Goal: Browse casually: Explore the website without a specific task or goal

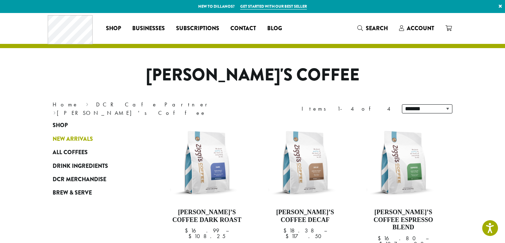
click at [81, 135] on span "New Arrivals" at bounding box center [73, 139] width 40 height 9
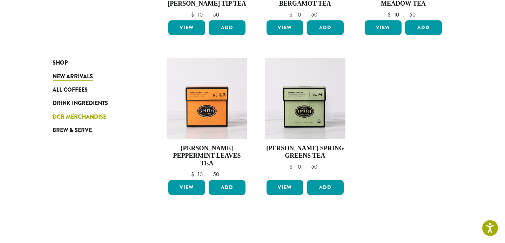
scroll to position [519, 0]
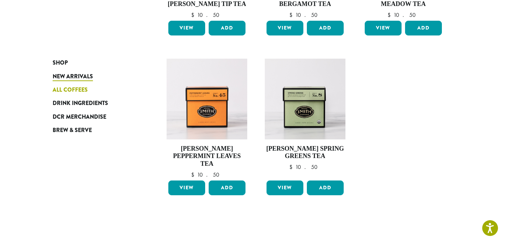
click at [82, 91] on span "All Coffees" at bounding box center [70, 90] width 35 height 9
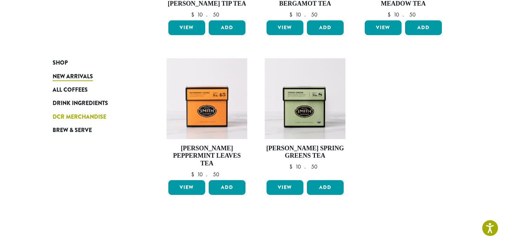
click at [89, 117] on span "DCR Merchandise" at bounding box center [80, 117] width 54 height 9
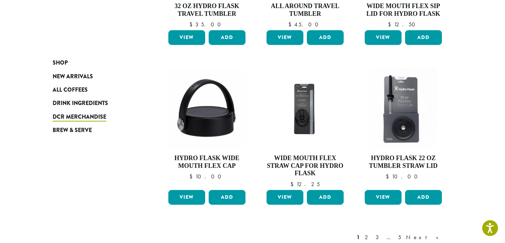
scroll to position [542, 0]
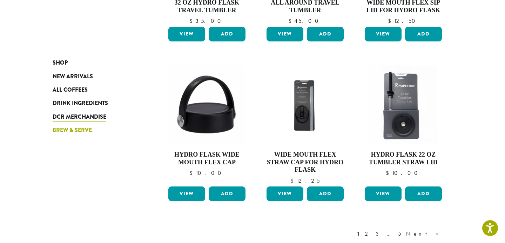
click at [83, 130] on span "Brew & Serve" at bounding box center [72, 130] width 39 height 9
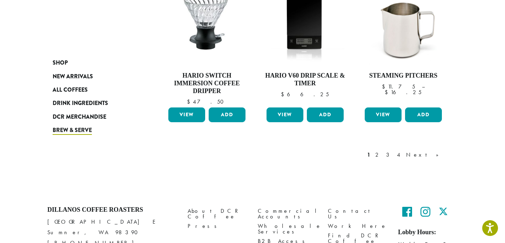
scroll to position [601, 0]
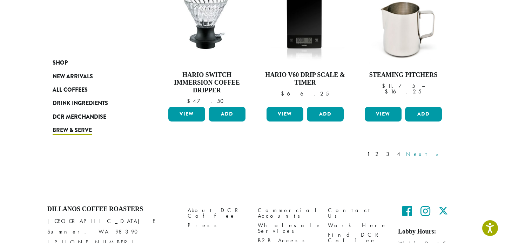
click at [434, 155] on link "Next »" at bounding box center [425, 154] width 40 height 8
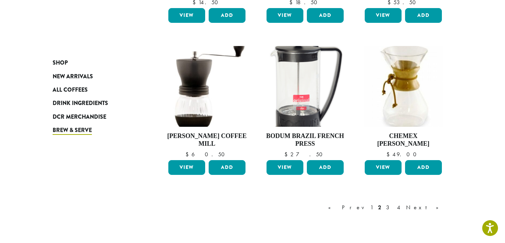
scroll to position [540, 0]
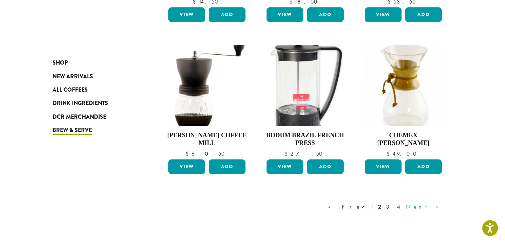
click at [435, 202] on link "Next »" at bounding box center [425, 206] width 40 height 8
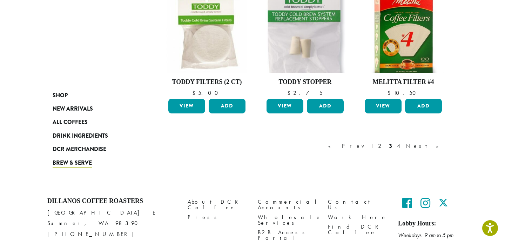
scroll to position [612, 0]
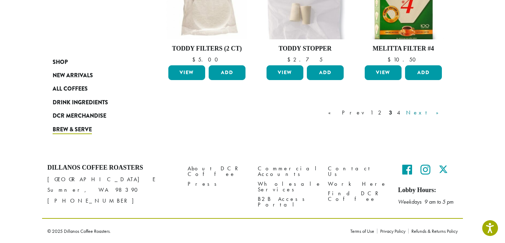
click at [432, 113] on link "Next »" at bounding box center [425, 112] width 40 height 8
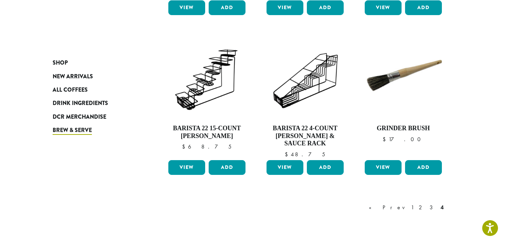
scroll to position [553, 0]
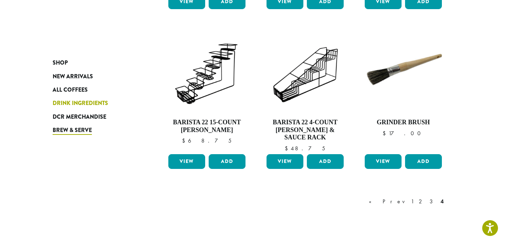
click at [94, 101] on span "Drink Ingredients" at bounding box center [80, 103] width 55 height 9
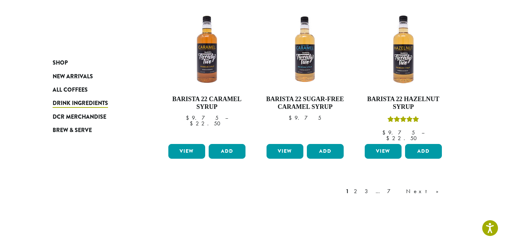
scroll to position [597, 0]
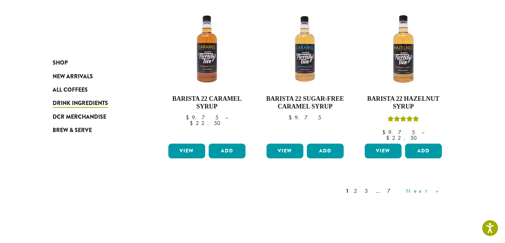
click at [440, 187] on link "Next »" at bounding box center [425, 191] width 40 height 8
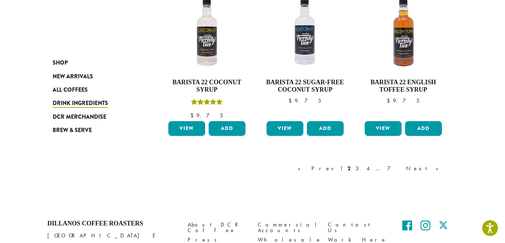
scroll to position [618, 0]
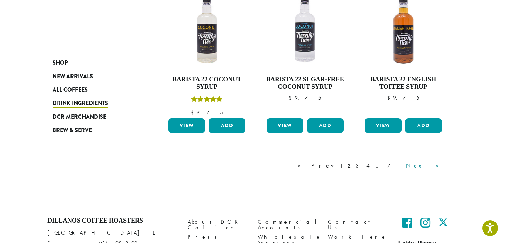
click at [436, 164] on link "Next »" at bounding box center [425, 165] width 40 height 8
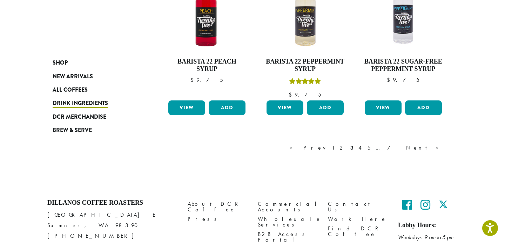
scroll to position [623, 0]
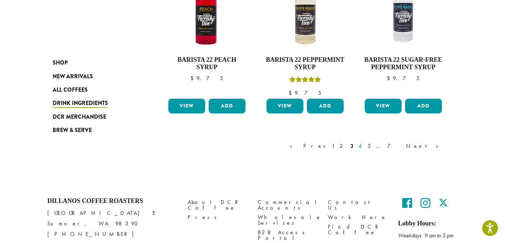
click at [364, 145] on link "4" at bounding box center [360, 146] width 7 height 8
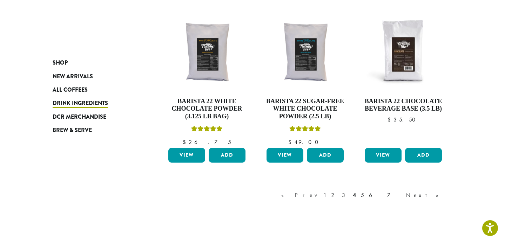
scroll to position [582, 0]
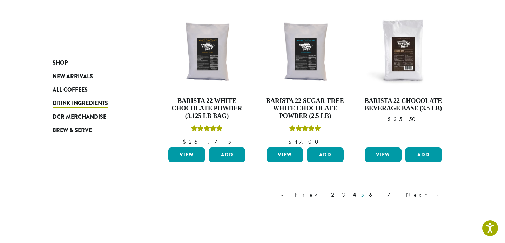
click at [365, 194] on link "5" at bounding box center [363, 194] width 6 height 8
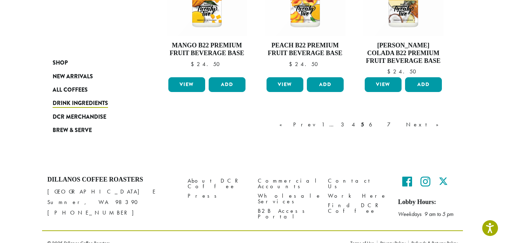
scroll to position [686, 0]
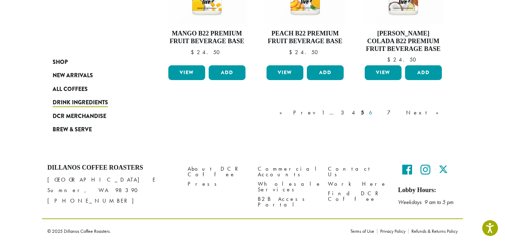
click at [384, 114] on link "6" at bounding box center [376, 112] width 16 height 8
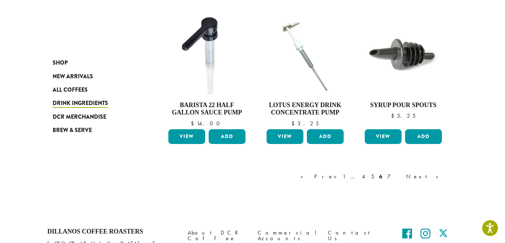
scroll to position [585, 0]
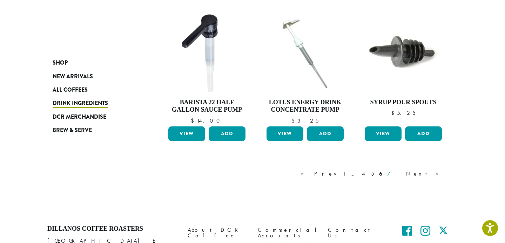
click at [403, 169] on link "7" at bounding box center [394, 173] width 17 height 8
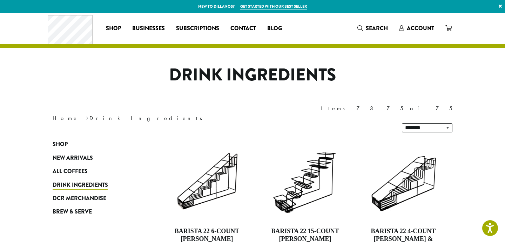
scroll to position [171, 0]
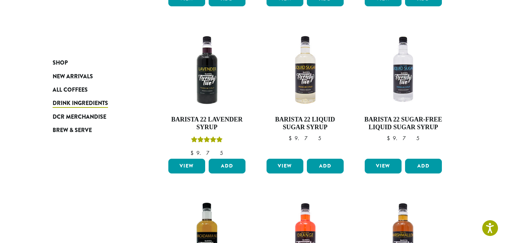
scroll to position [43, 0]
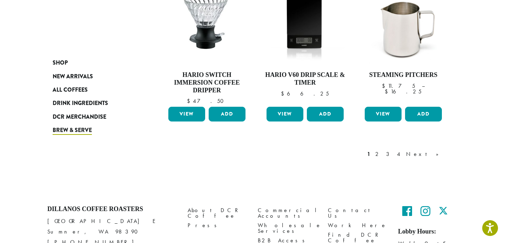
scroll to position [601, 0]
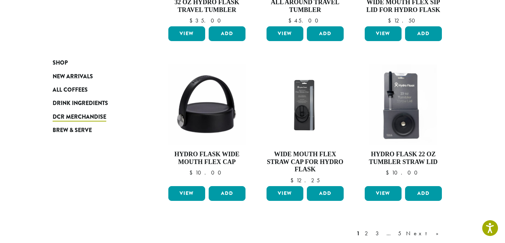
scroll to position [543, 0]
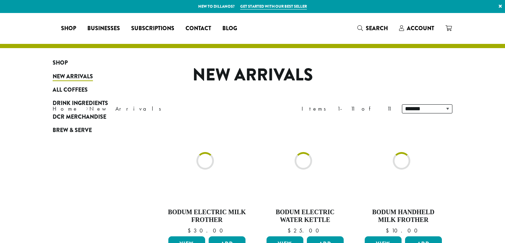
scroll to position [520, 0]
